Goal: Browse casually

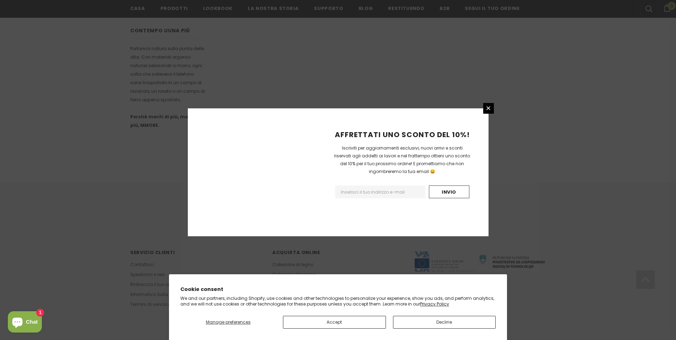
scroll to position [388, 0]
